Goal: Find specific page/section: Find specific page/section

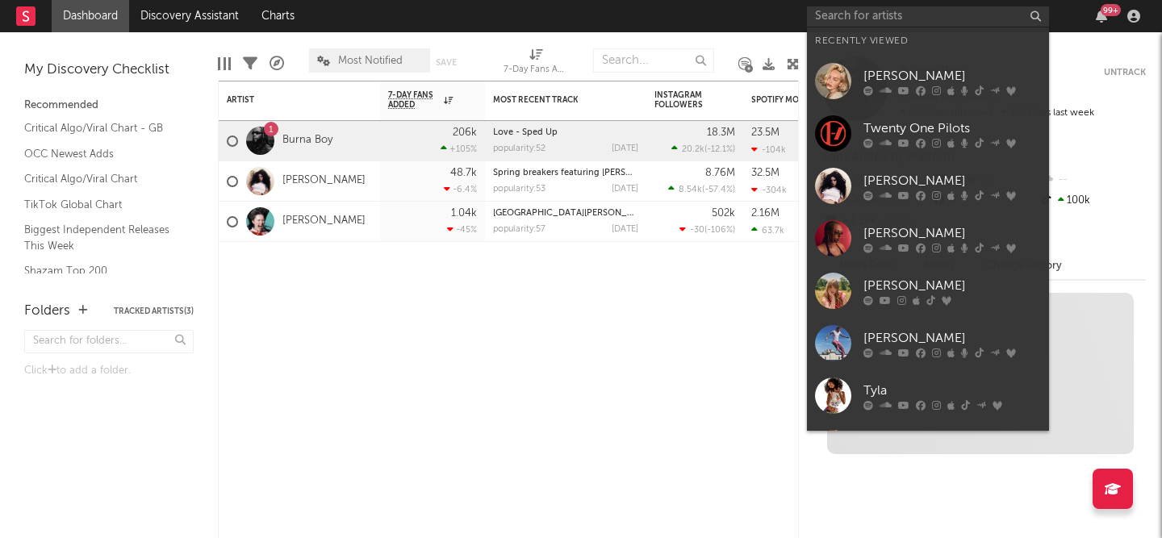
click at [850, 21] on input "text" at bounding box center [928, 16] width 242 height 20
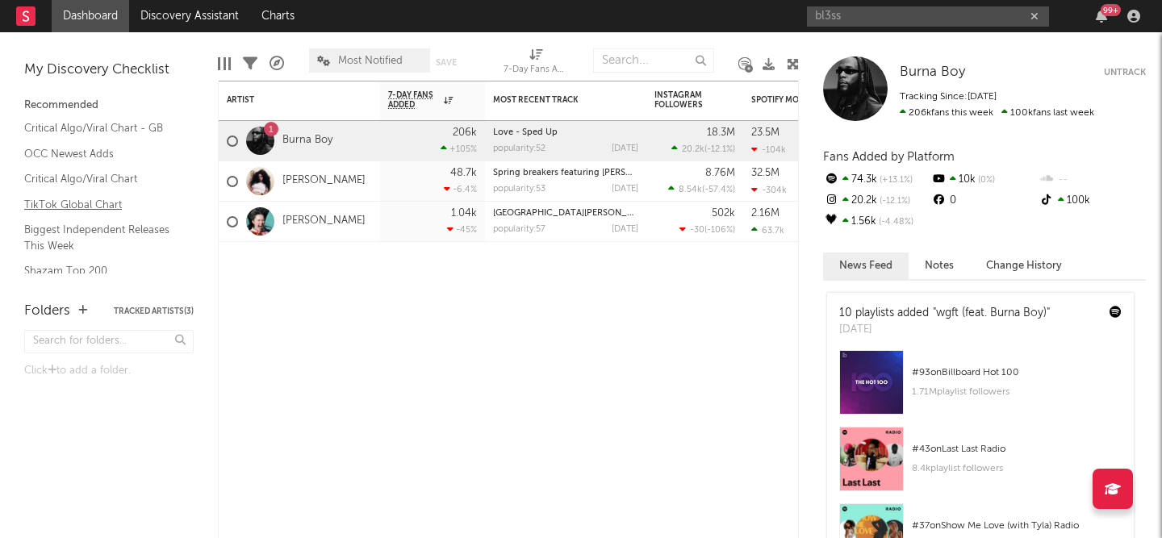
type input "bl3ss"
click at [94, 205] on link "TikTok Global Chart" at bounding box center [100, 205] width 153 height 18
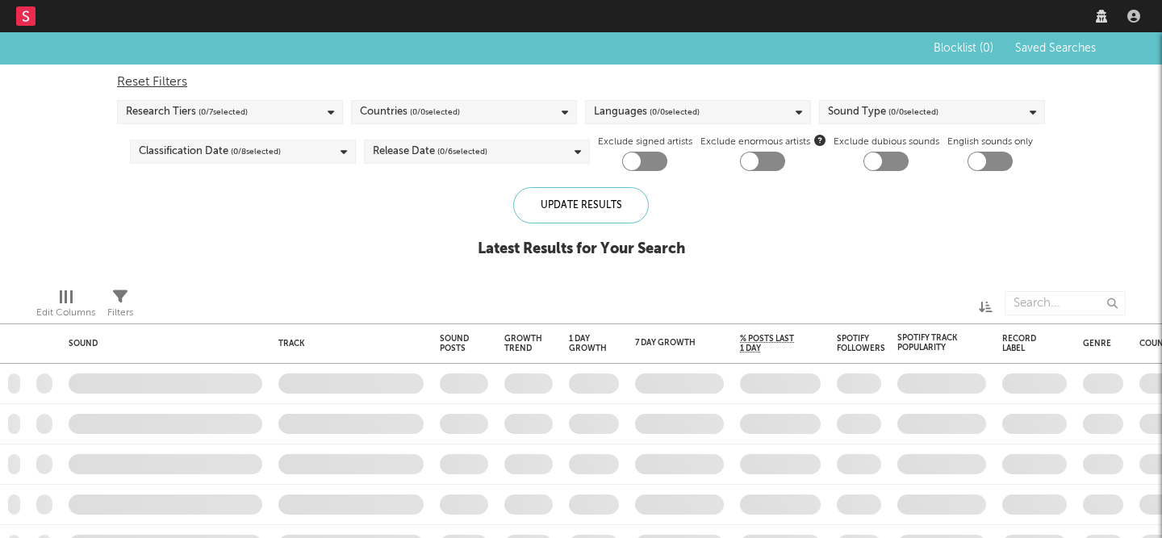
checkbox input "true"
